Goal: Check status

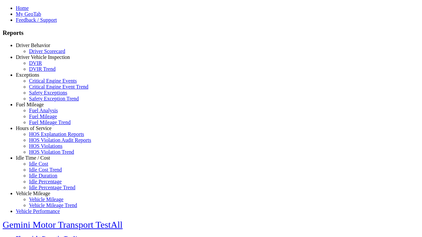
select select "**********"
type input "********"
type input "**********"
type input "***"
